Goal: Use online tool/utility: Utilize a website feature to perform a specific function

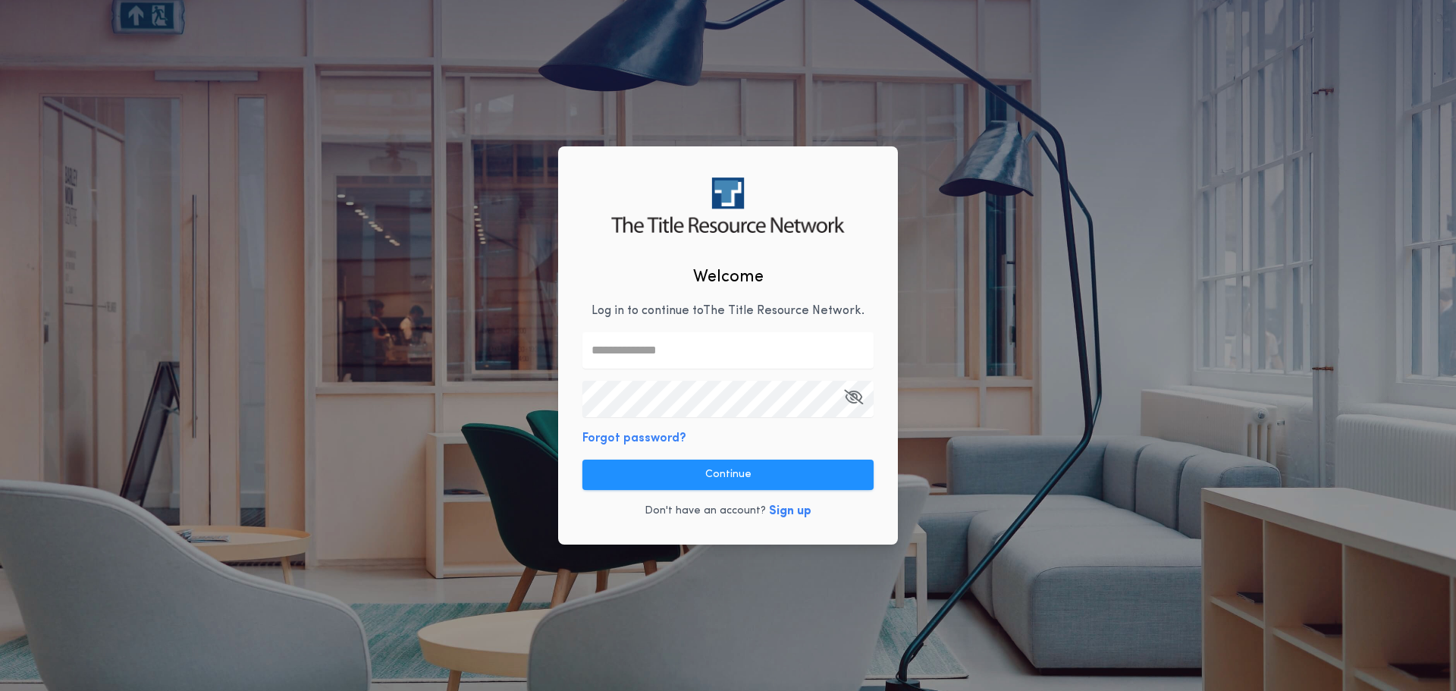
click at [645, 354] on input "text" at bounding box center [728, 350] width 291 height 36
type input "**********"
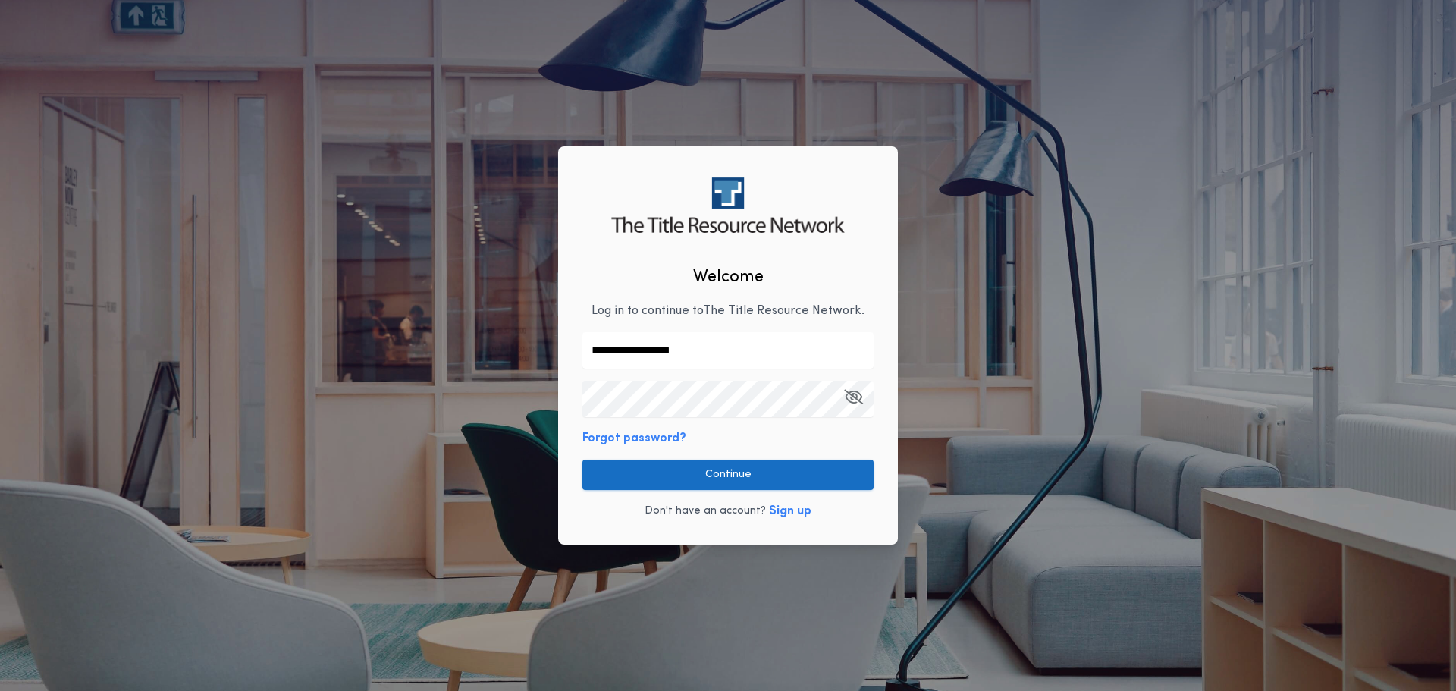
click at [737, 476] on button "Continue" at bounding box center [728, 475] width 291 height 30
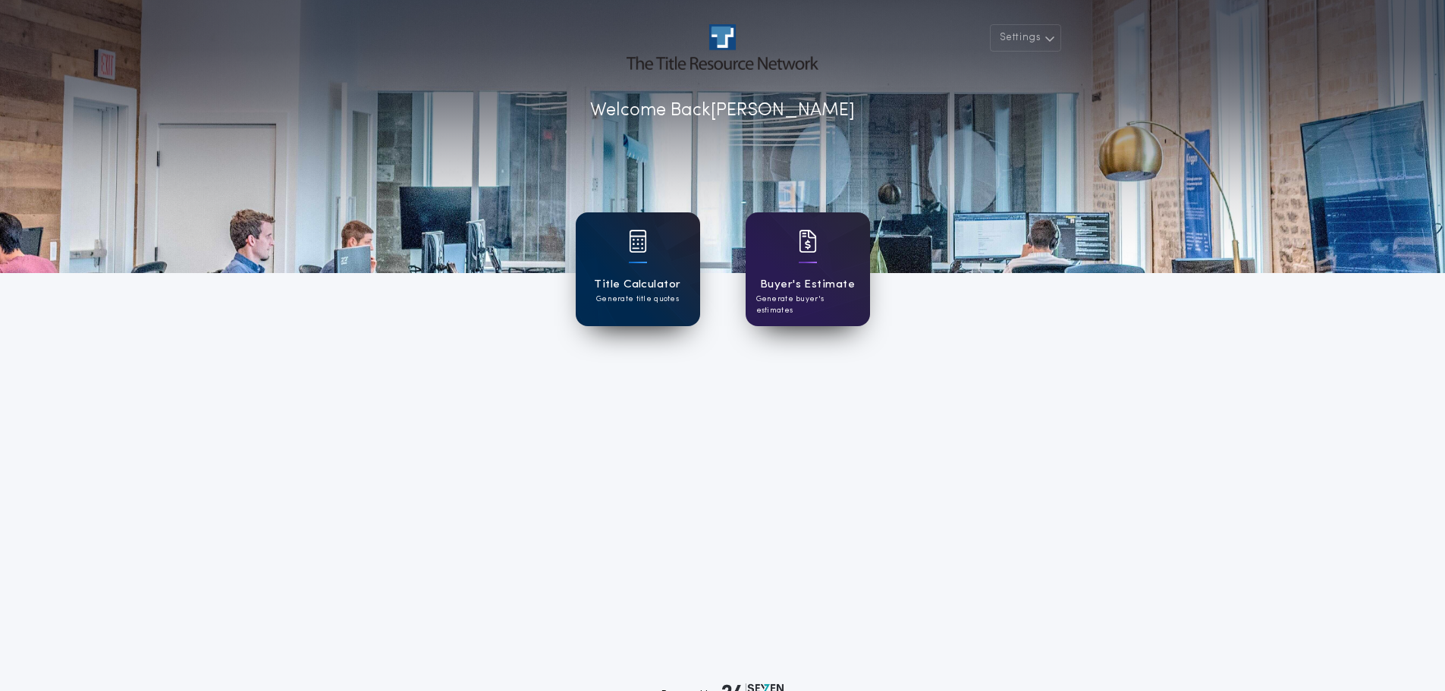
click at [602, 280] on h1 "Title Calculator" at bounding box center [637, 284] width 86 height 17
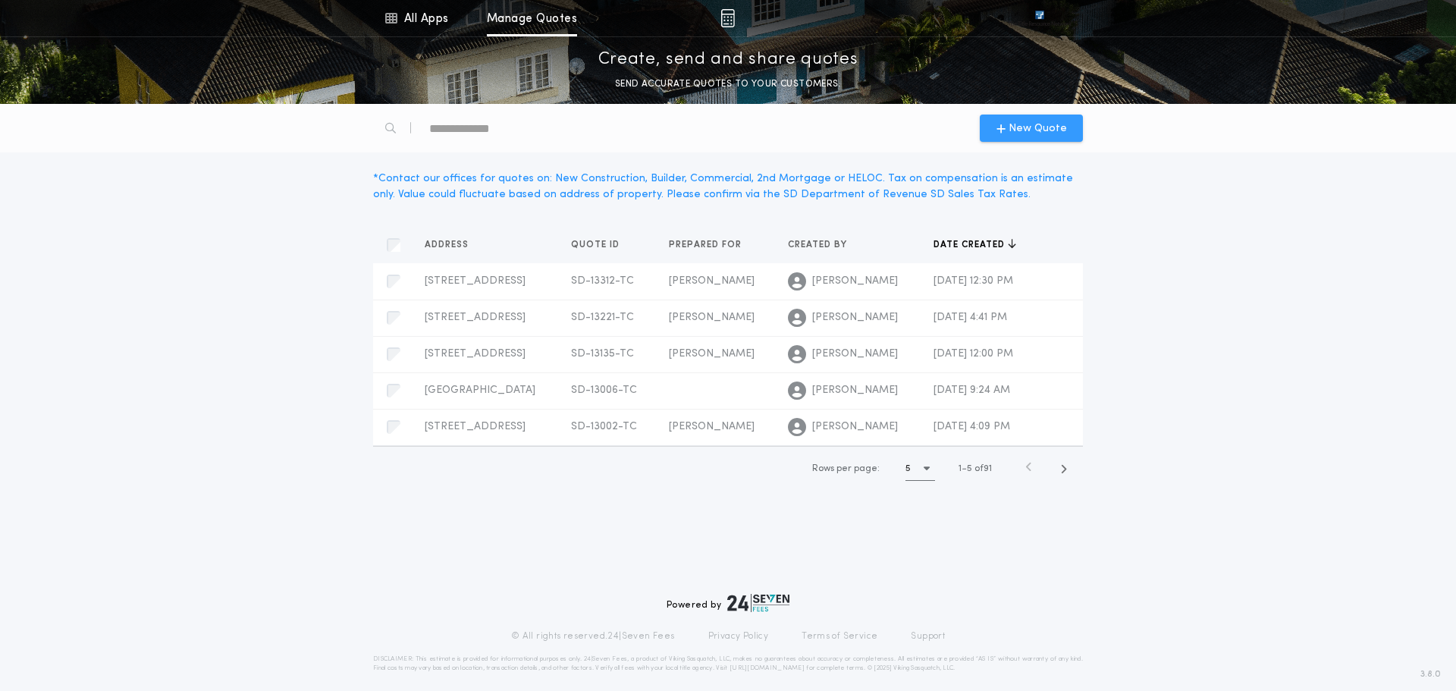
click at [1045, 128] on span "New Quote" at bounding box center [1038, 129] width 58 height 16
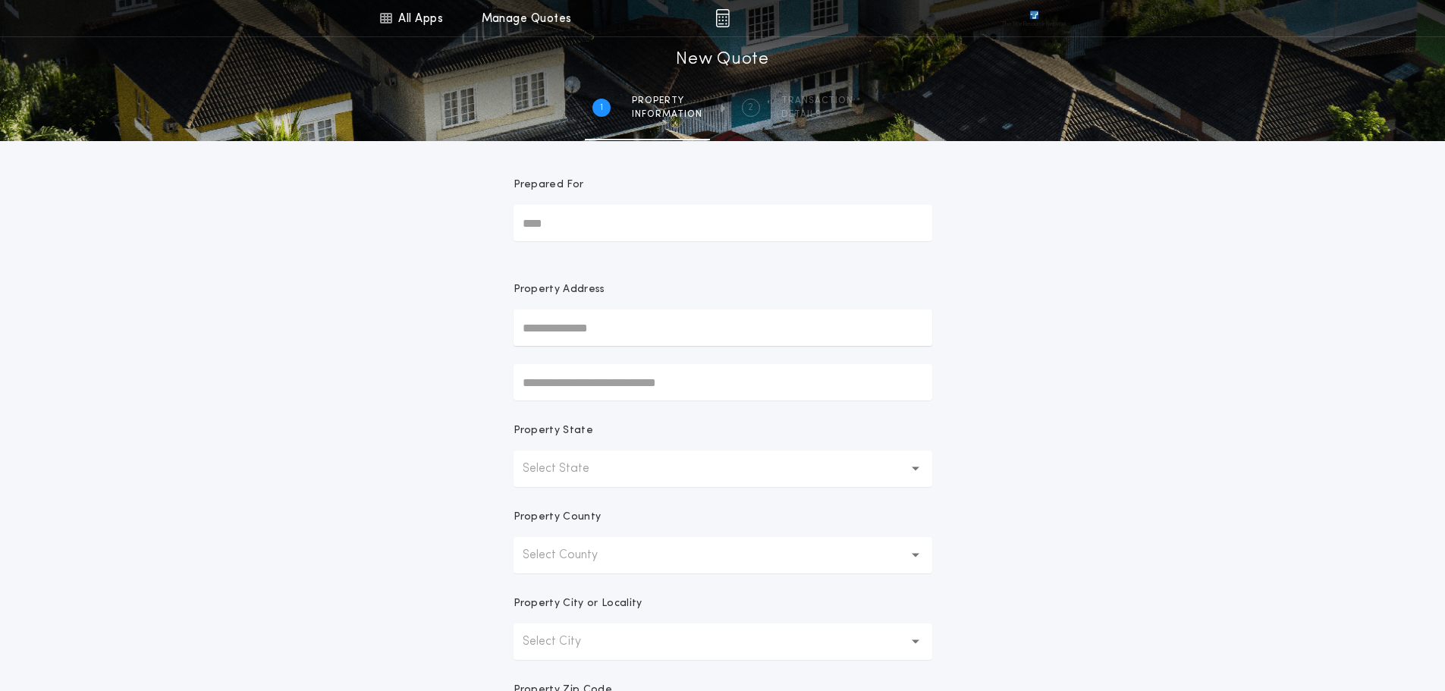
click at [542, 225] on input "Prepared For" at bounding box center [723, 223] width 419 height 36
type input "**********"
click at [569, 359] on button "[STREET_ADDRESS]" at bounding box center [723, 358] width 419 height 23
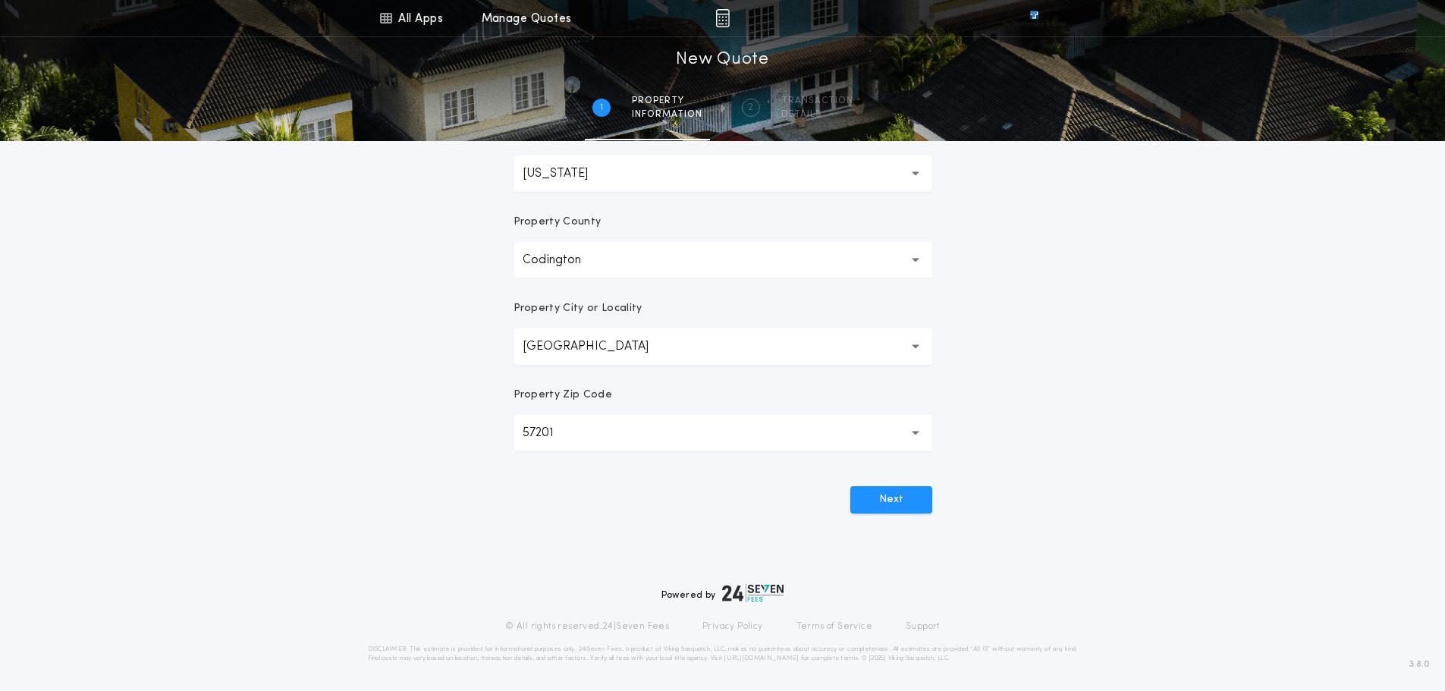
scroll to position [297, 0]
click at [903, 499] on button "Next" at bounding box center [891, 497] width 82 height 27
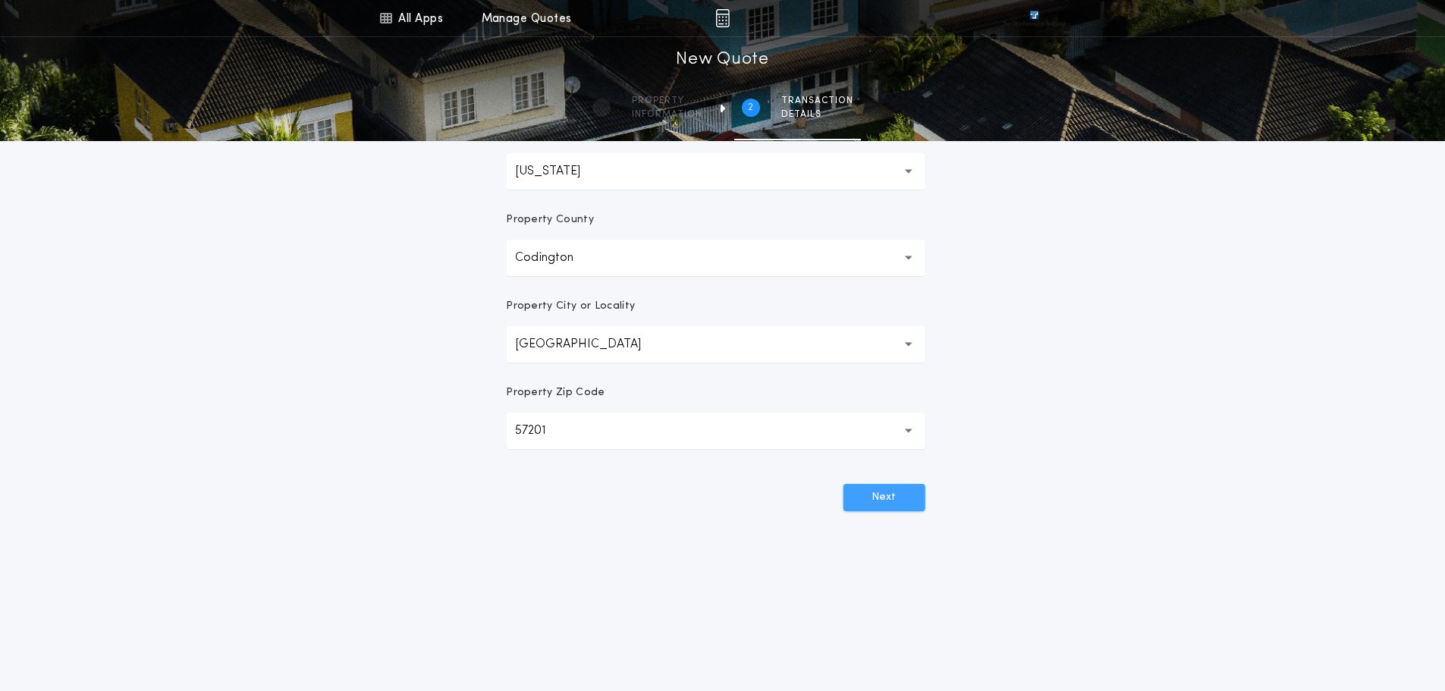
scroll to position [0, 0]
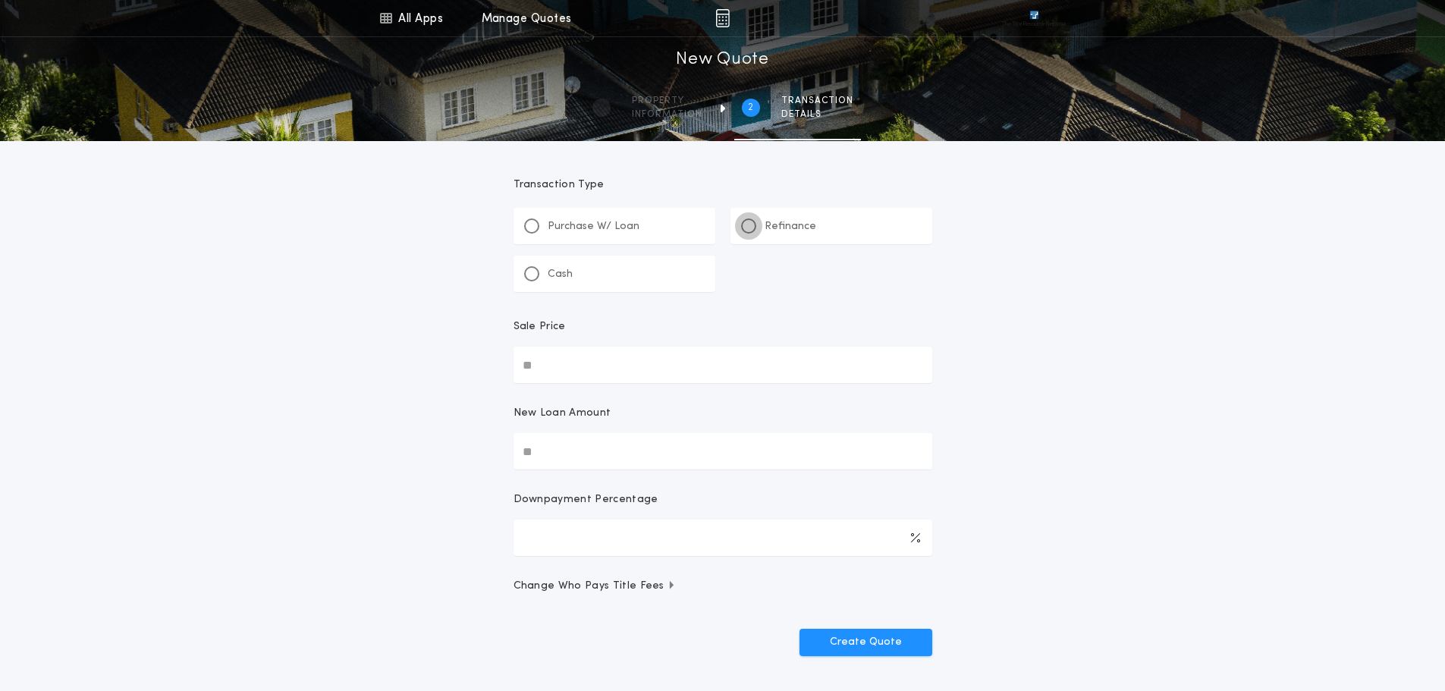
click at [747, 230] on div at bounding box center [748, 225] width 15 height 15
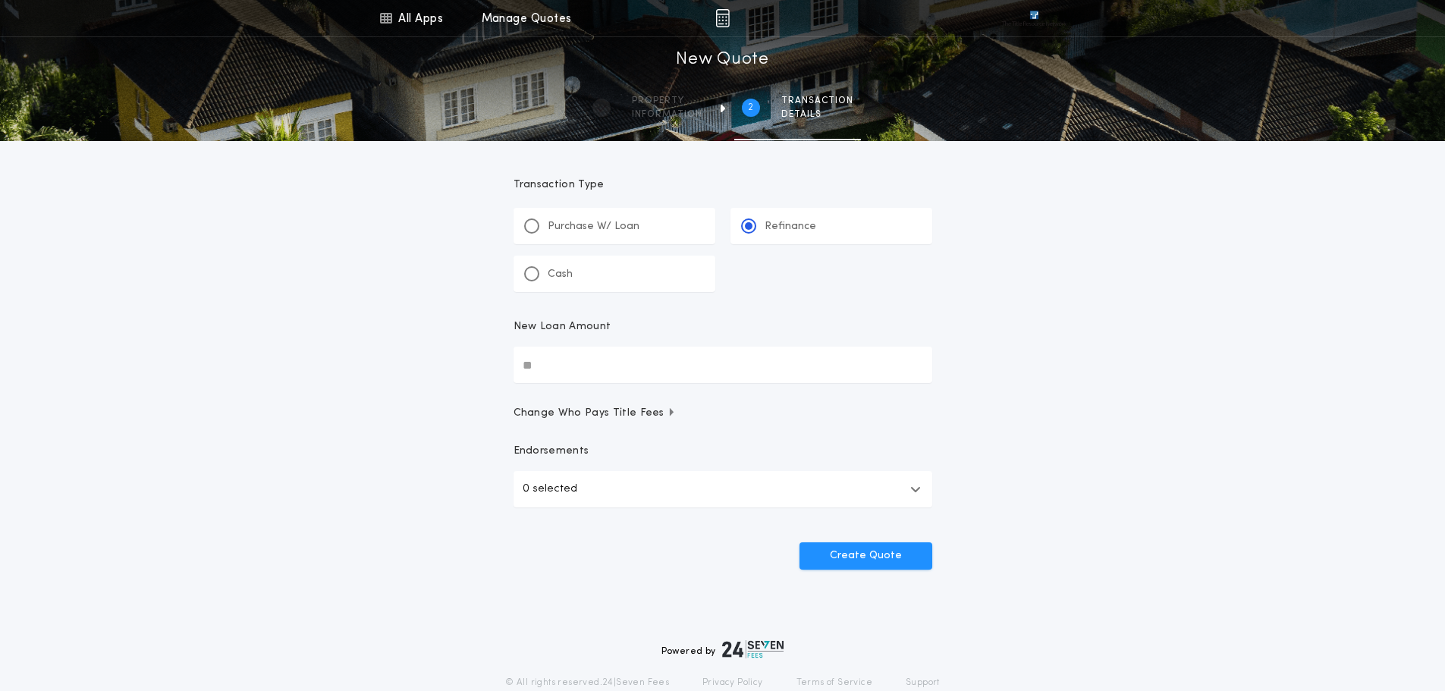
click at [571, 364] on input "New Loan Amount" at bounding box center [723, 365] width 419 height 36
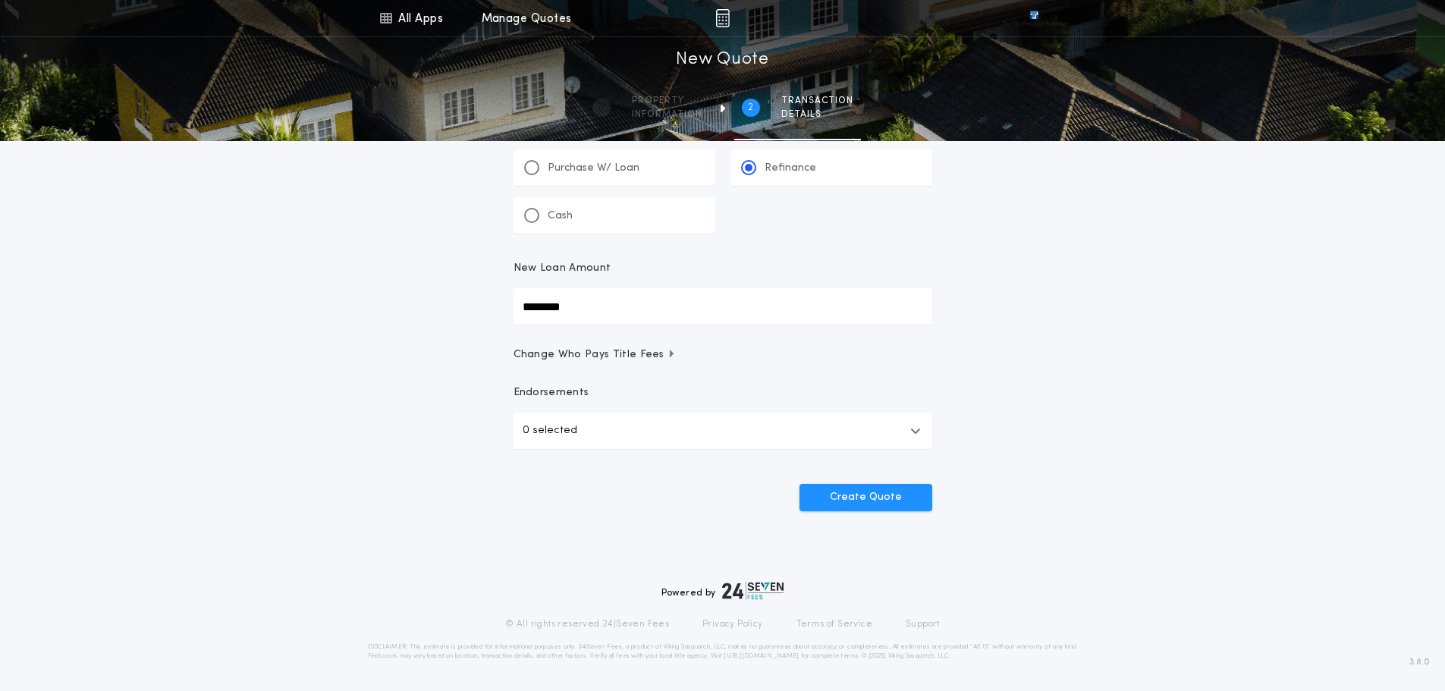
type input "********"
click at [907, 432] on button "0 selected" at bounding box center [723, 431] width 419 height 36
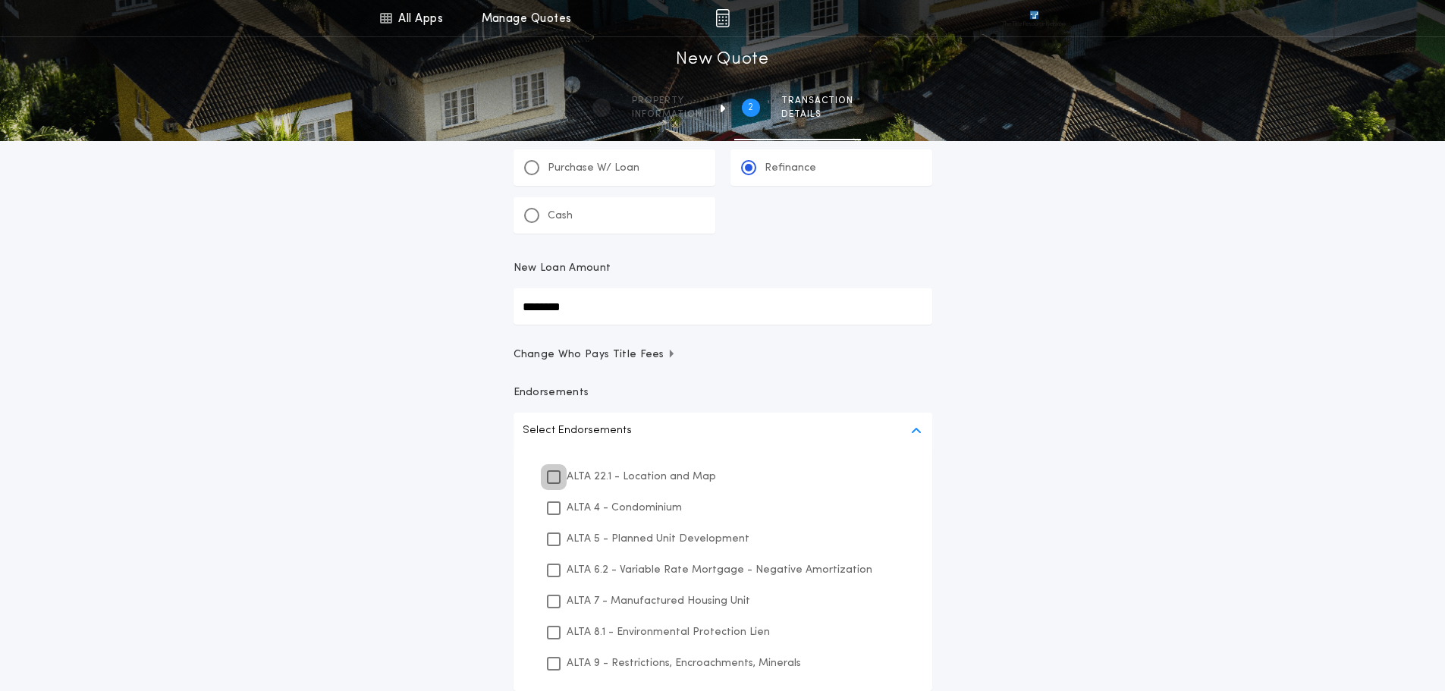
click at [553, 481] on icon at bounding box center [553, 477] width 9 height 11
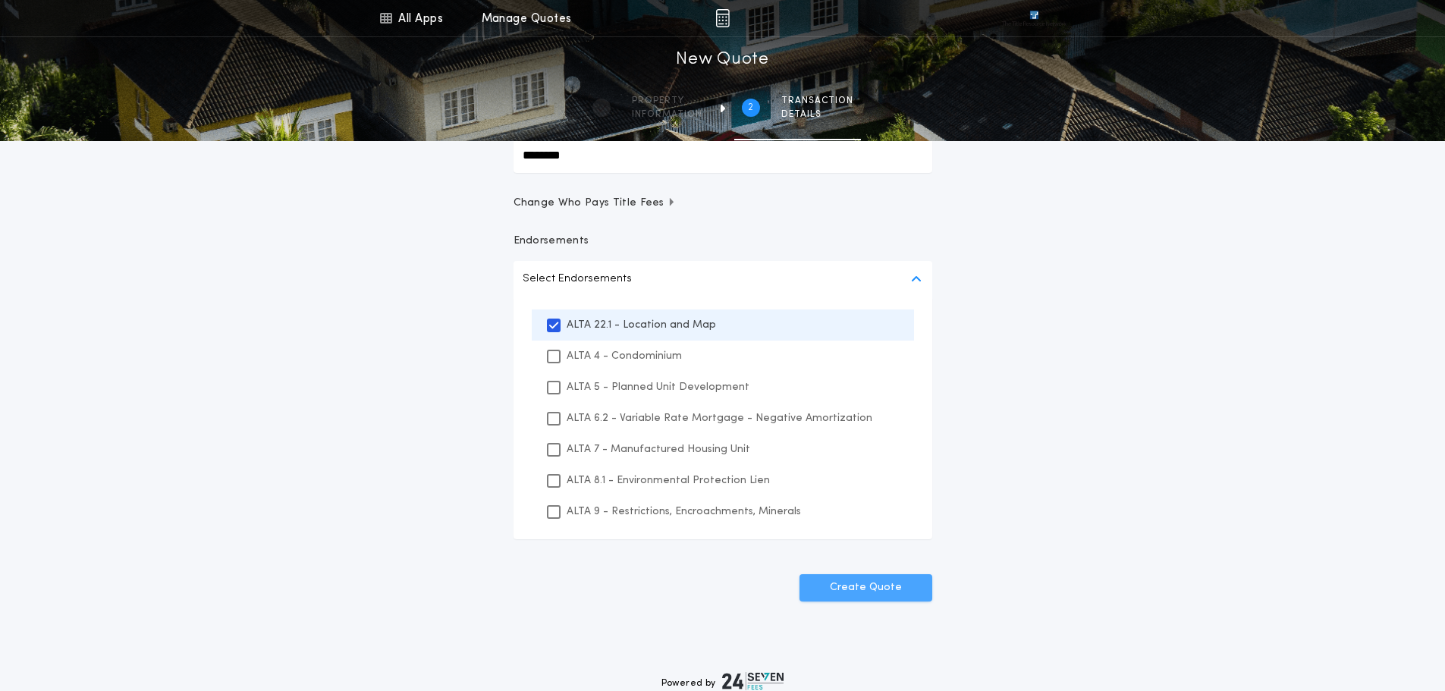
click at [877, 586] on button "Create Quote" at bounding box center [866, 587] width 133 height 27
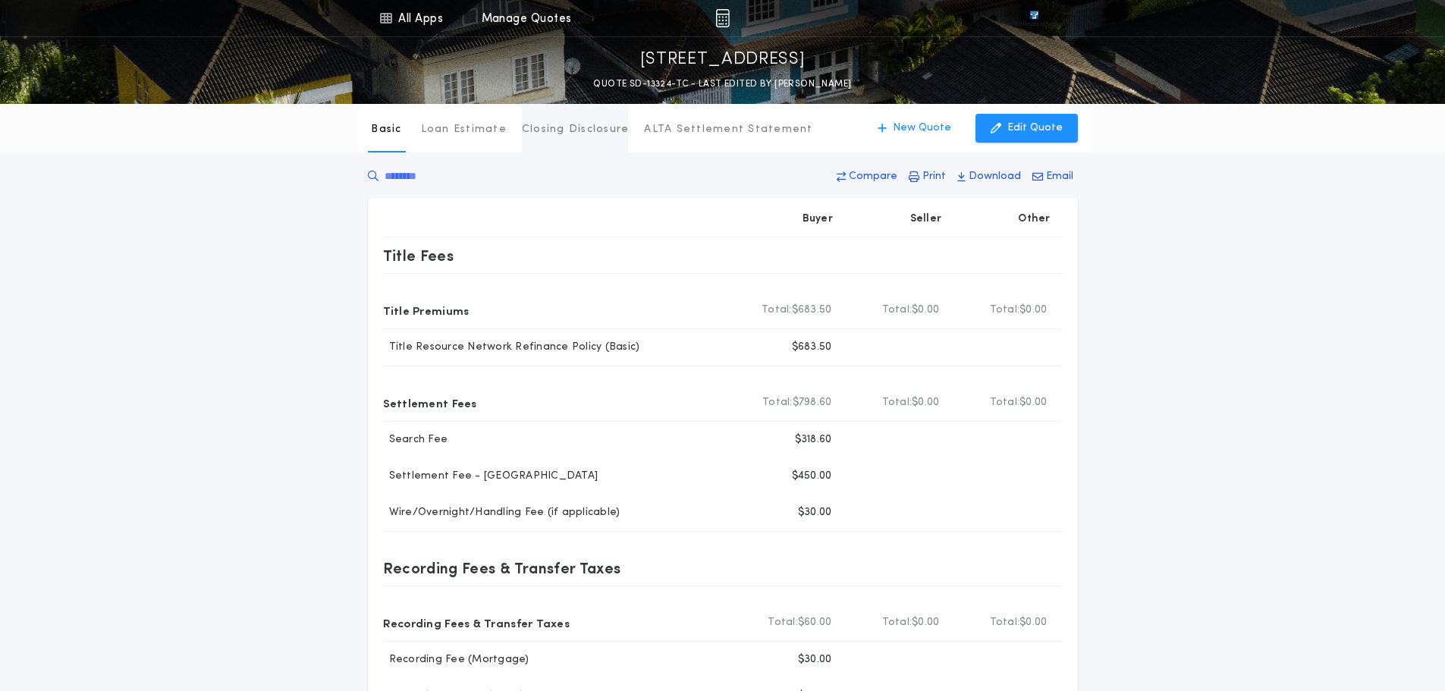
click at [586, 128] on p "Closing Disclosure" at bounding box center [576, 129] width 108 height 15
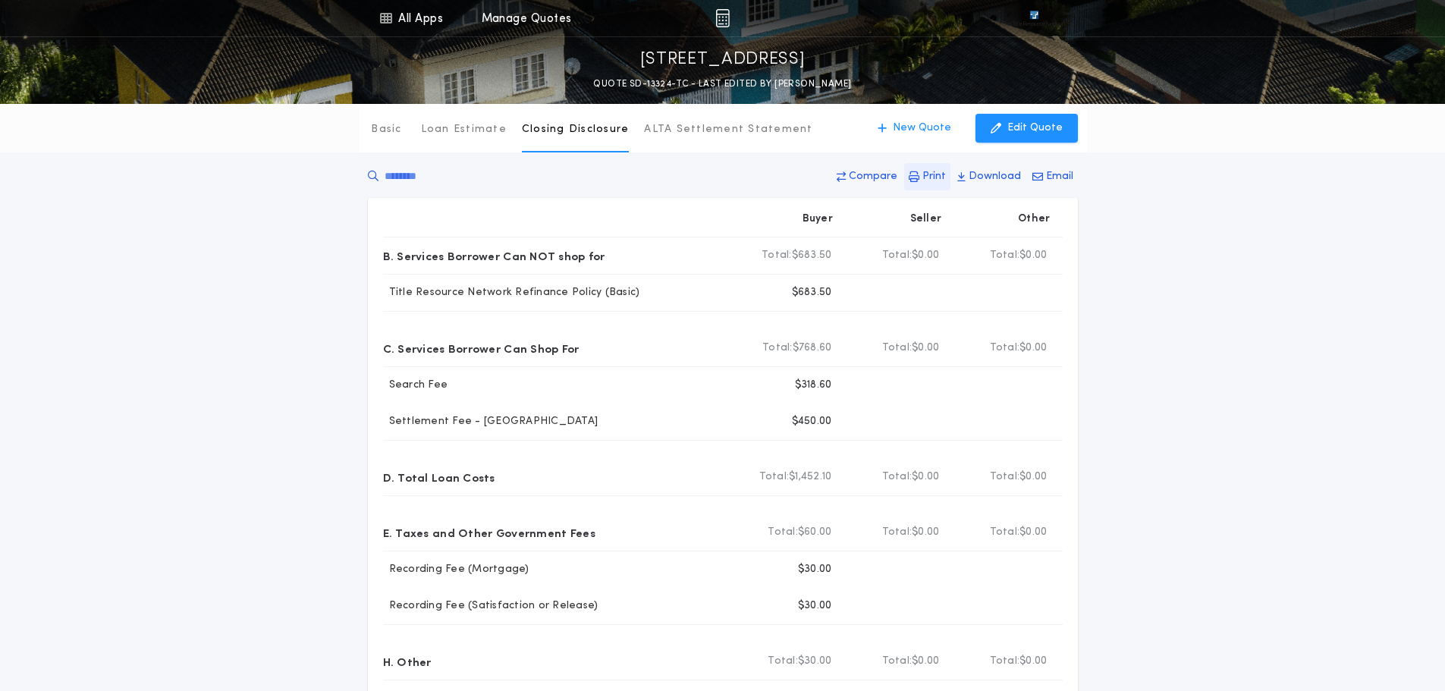
click at [941, 177] on p "Print" at bounding box center [934, 176] width 24 height 15
